Goal: Task Accomplishment & Management: Use online tool/utility

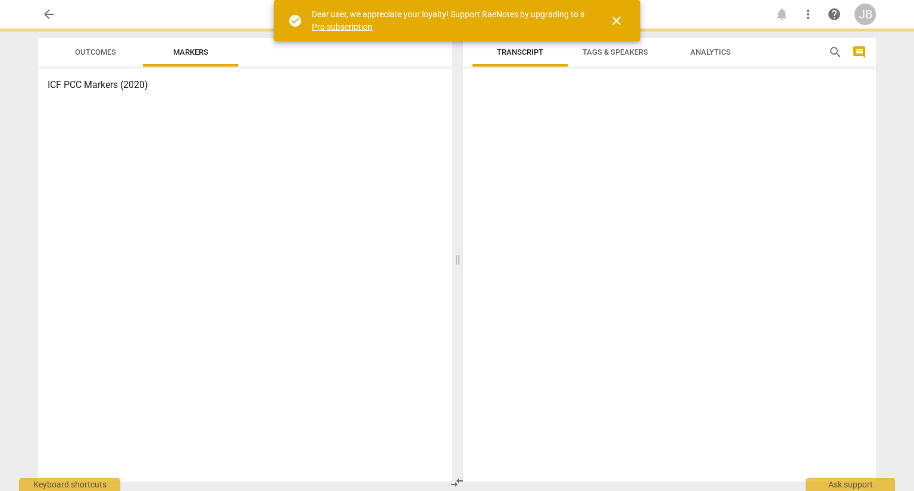
click at [524, 128] on div at bounding box center [669, 277] width 413 height 409
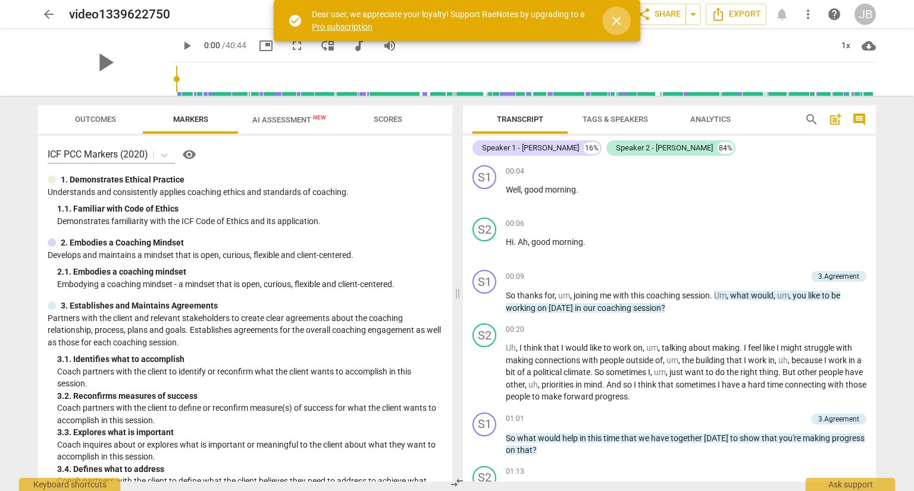
click at [616, 25] on span "close" at bounding box center [616, 21] width 14 height 14
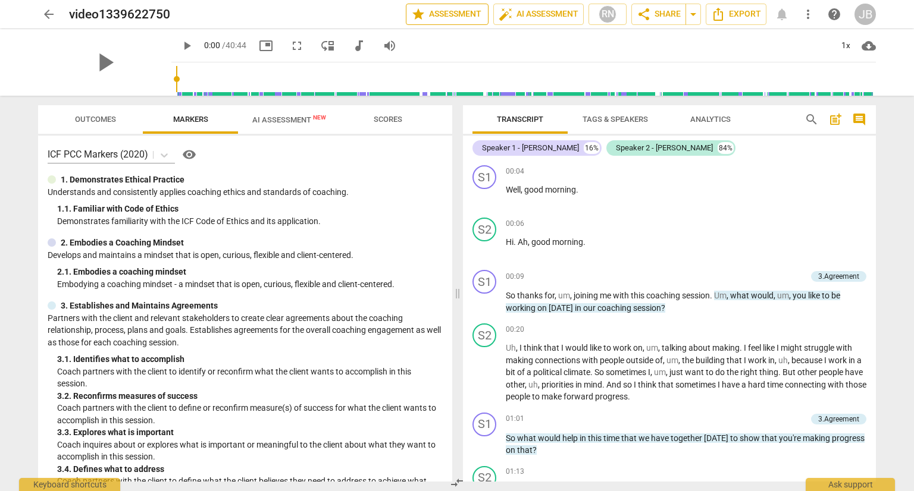
click at [454, 15] on span "star Assessment" at bounding box center [447, 14] width 72 height 14
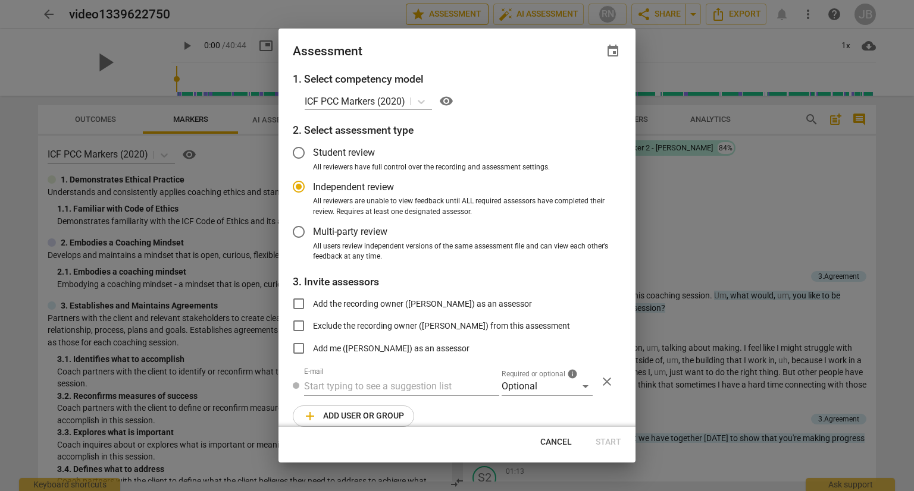
radio input "false"
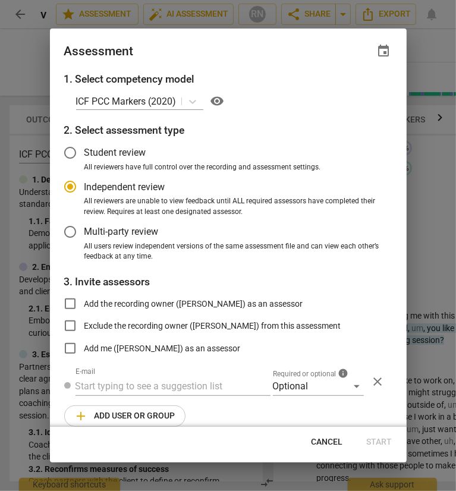
click at [112, 153] on span "Student review" at bounding box center [115, 153] width 62 height 14
click at [84, 153] on input "Student review" at bounding box center [70, 153] width 29 height 29
radio input "false"
click at [143, 381] on input "text" at bounding box center [173, 386] width 195 height 19
paste input "[PERSON_NAME][EMAIL_ADDRESS][DOMAIN_NAME]"
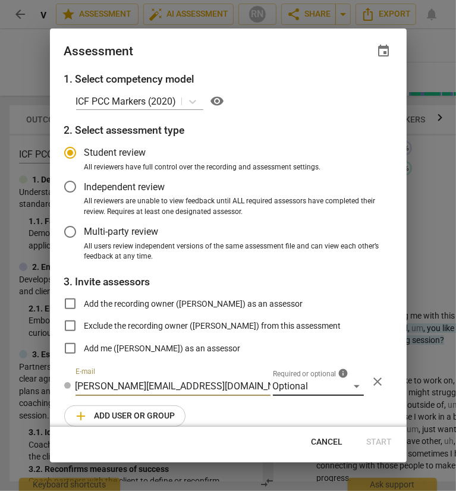
type input "[PERSON_NAME][EMAIL_ADDRESS][DOMAIN_NAME]"
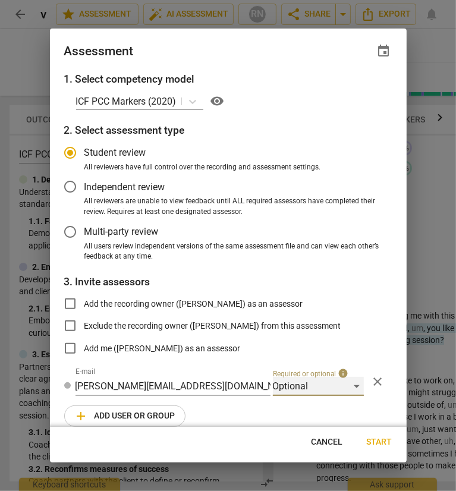
click at [352, 387] on div "Optional" at bounding box center [318, 386] width 91 height 19
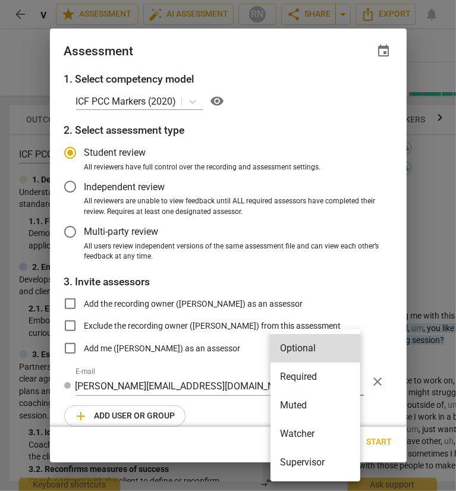
click at [361, 293] on div at bounding box center [228, 245] width 456 height 491
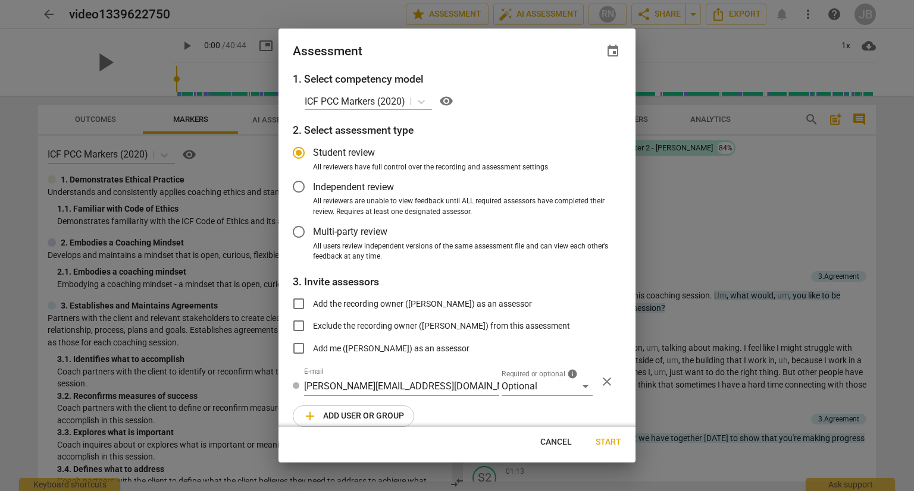
scroll to position [14, 0]
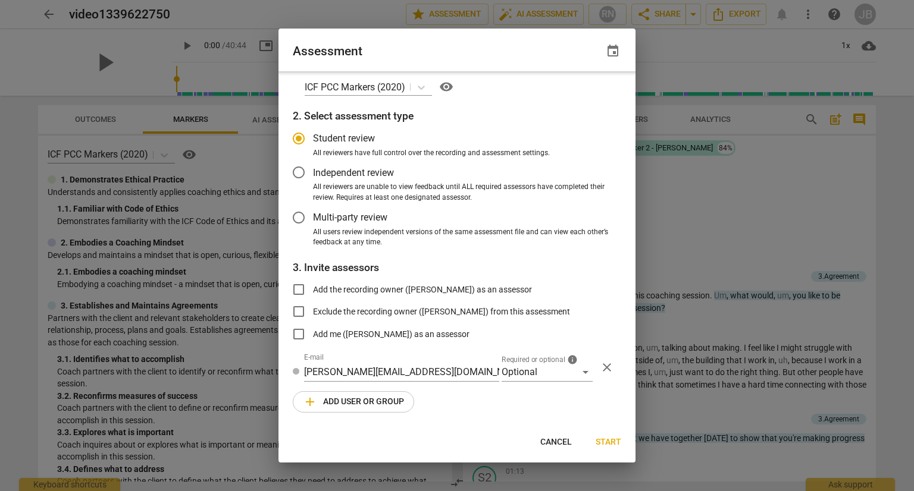
click at [353, 402] on span "add Add user or group" at bounding box center [353, 402] width 101 height 14
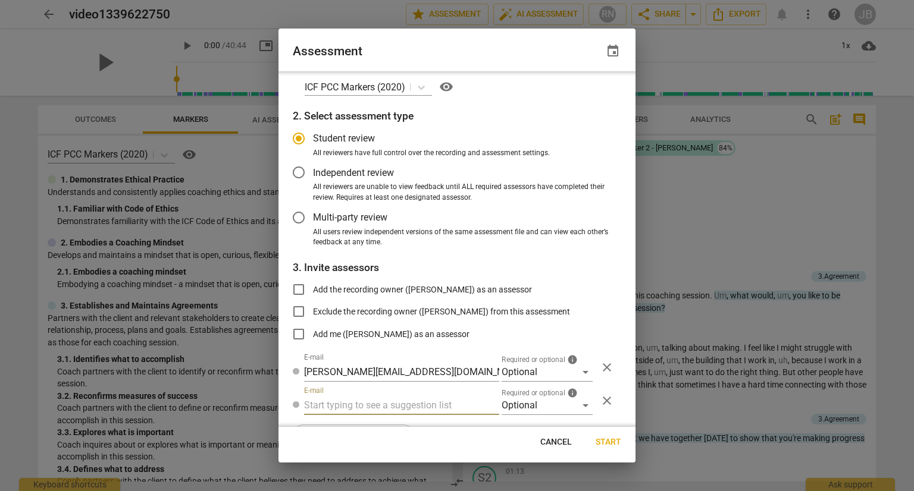
click at [601, 402] on span "close" at bounding box center [607, 401] width 14 height 14
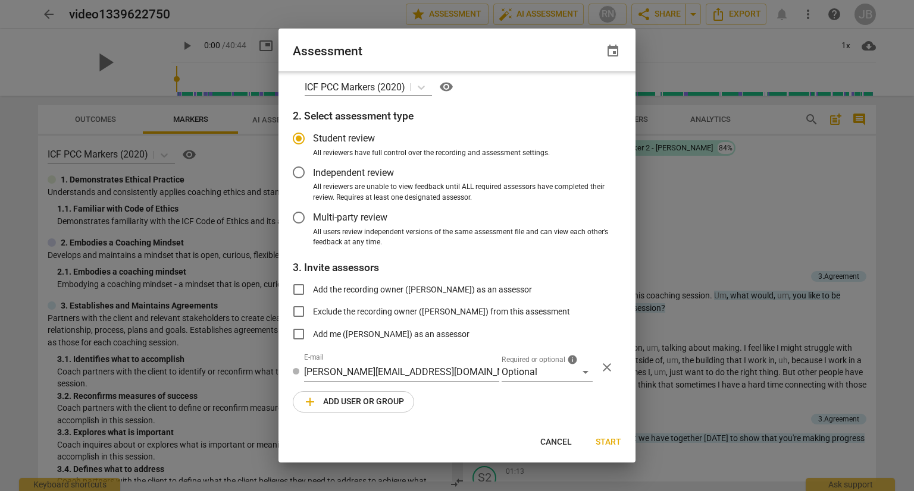
radio input "false"
click at [607, 440] on span "Start" at bounding box center [608, 443] width 26 height 12
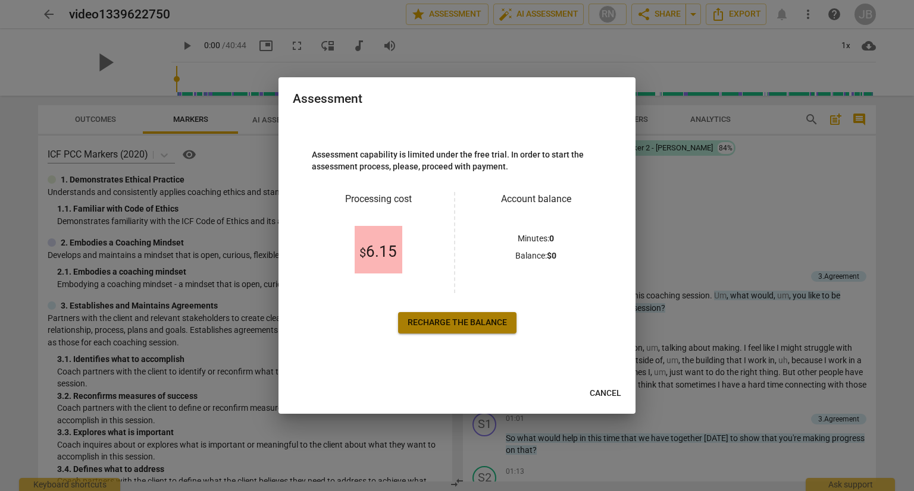
click at [445, 315] on link "Recharge the balance" at bounding box center [457, 322] width 118 height 21
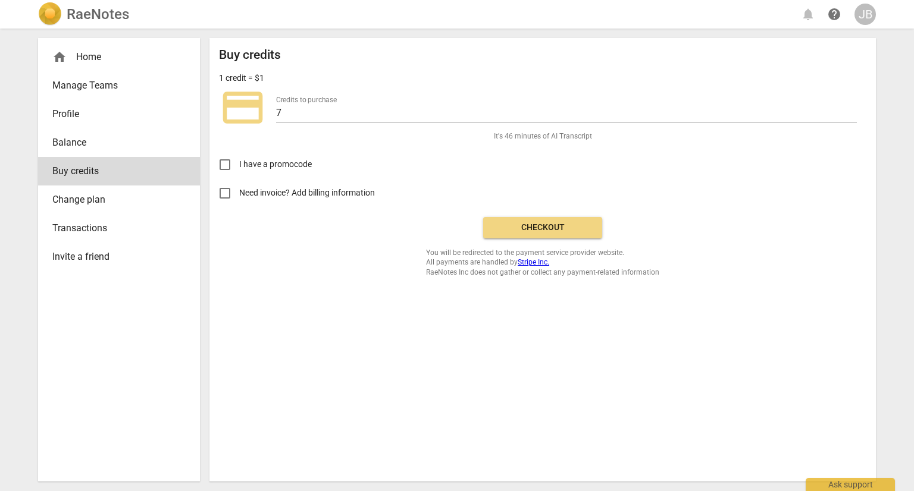
click at [550, 230] on span "Checkout" at bounding box center [543, 228] width 100 height 12
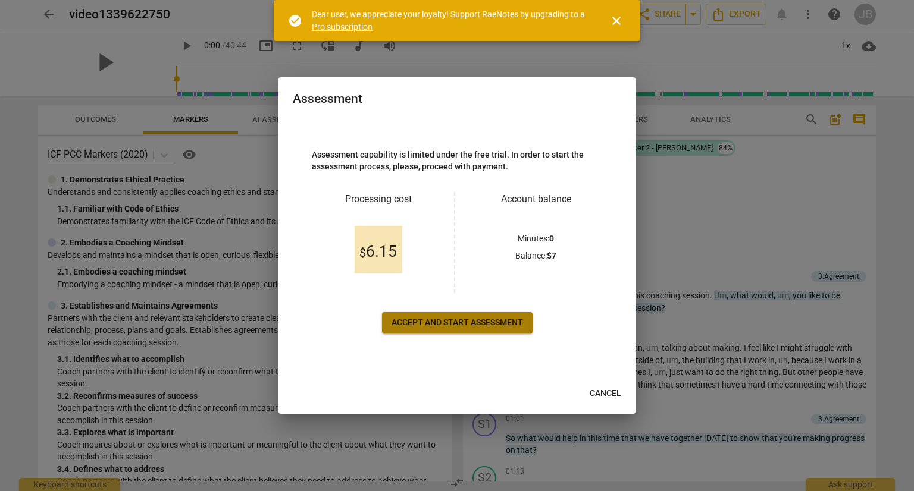
click at [494, 329] on button "Accept and start assessment" at bounding box center [457, 322] width 151 height 21
